Goal: Task Accomplishment & Management: Manage account settings

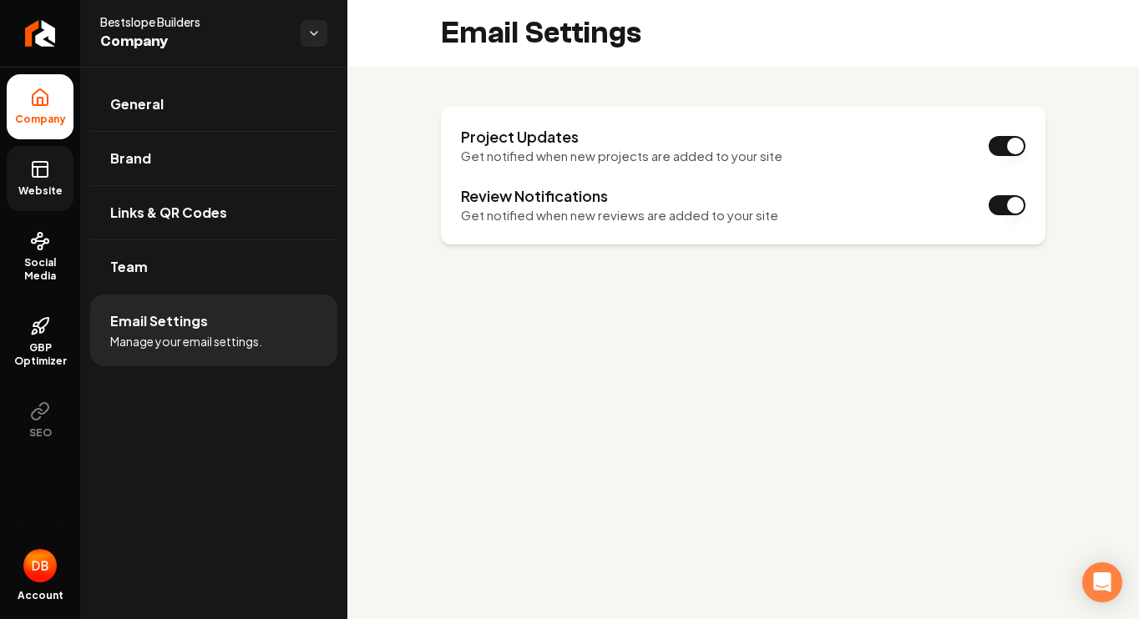
click at [43, 181] on link "Website" at bounding box center [40, 178] width 67 height 65
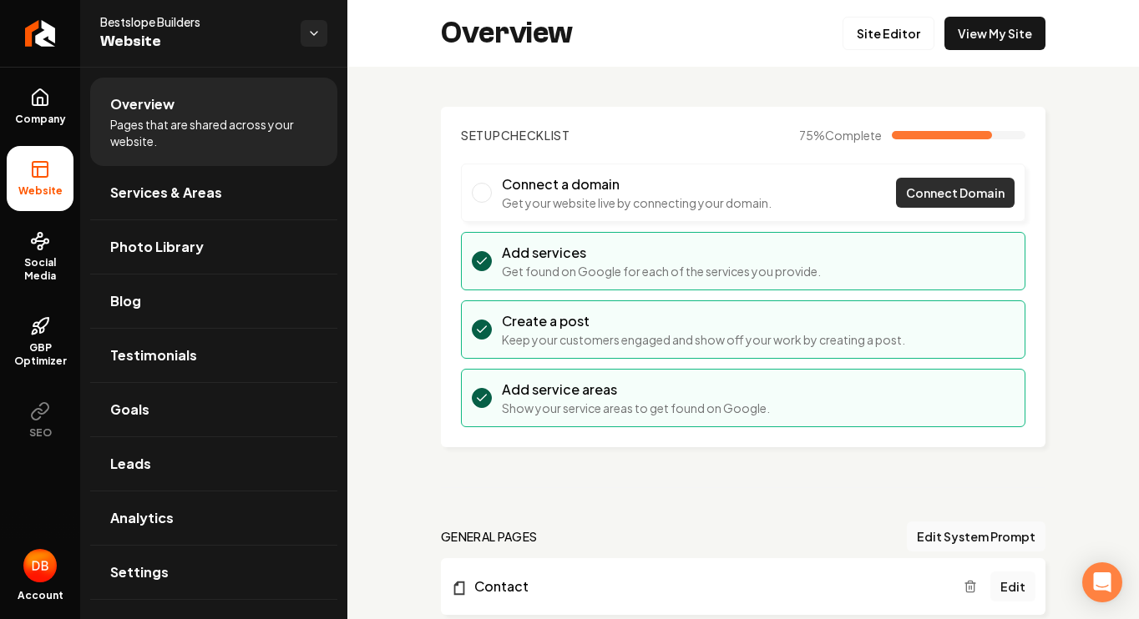
click at [955, 192] on span "Connect Domain" at bounding box center [955, 194] width 99 height 18
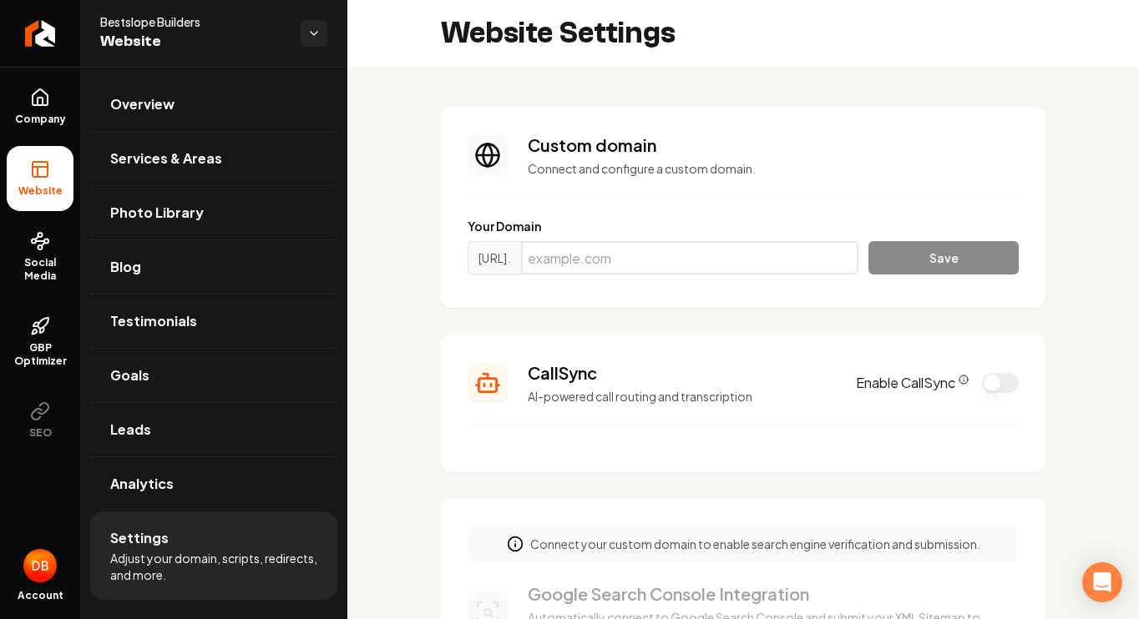
click at [659, 255] on input "Main content area" at bounding box center [689, 257] width 337 height 33
type input "[DOMAIN_NAME]"
click at [948, 254] on button "Save" at bounding box center [943, 257] width 150 height 33
